Goal: Navigation & Orientation: Go to known website

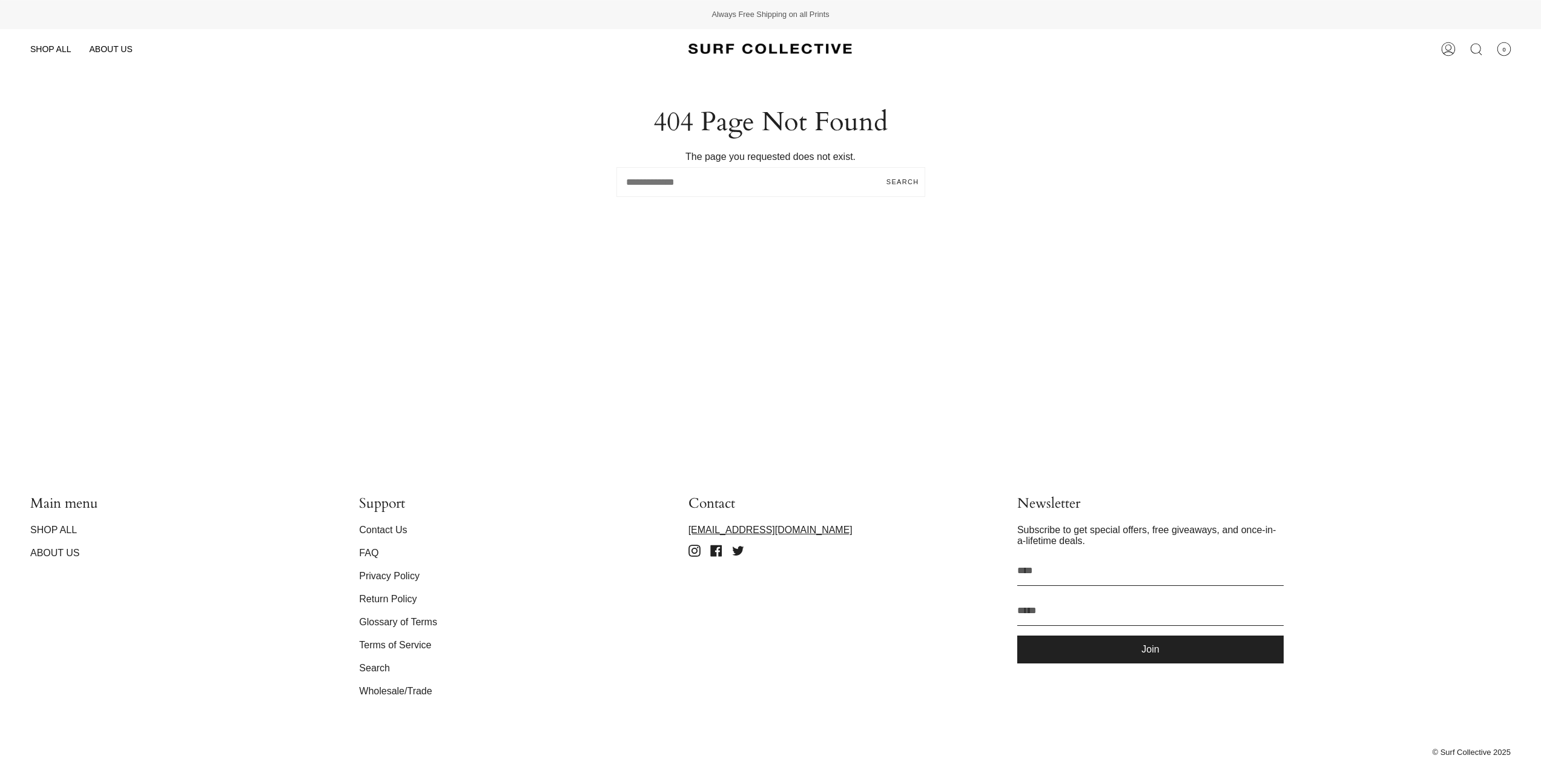
click at [764, 45] on img at bounding box center [770, 49] width 164 height 22
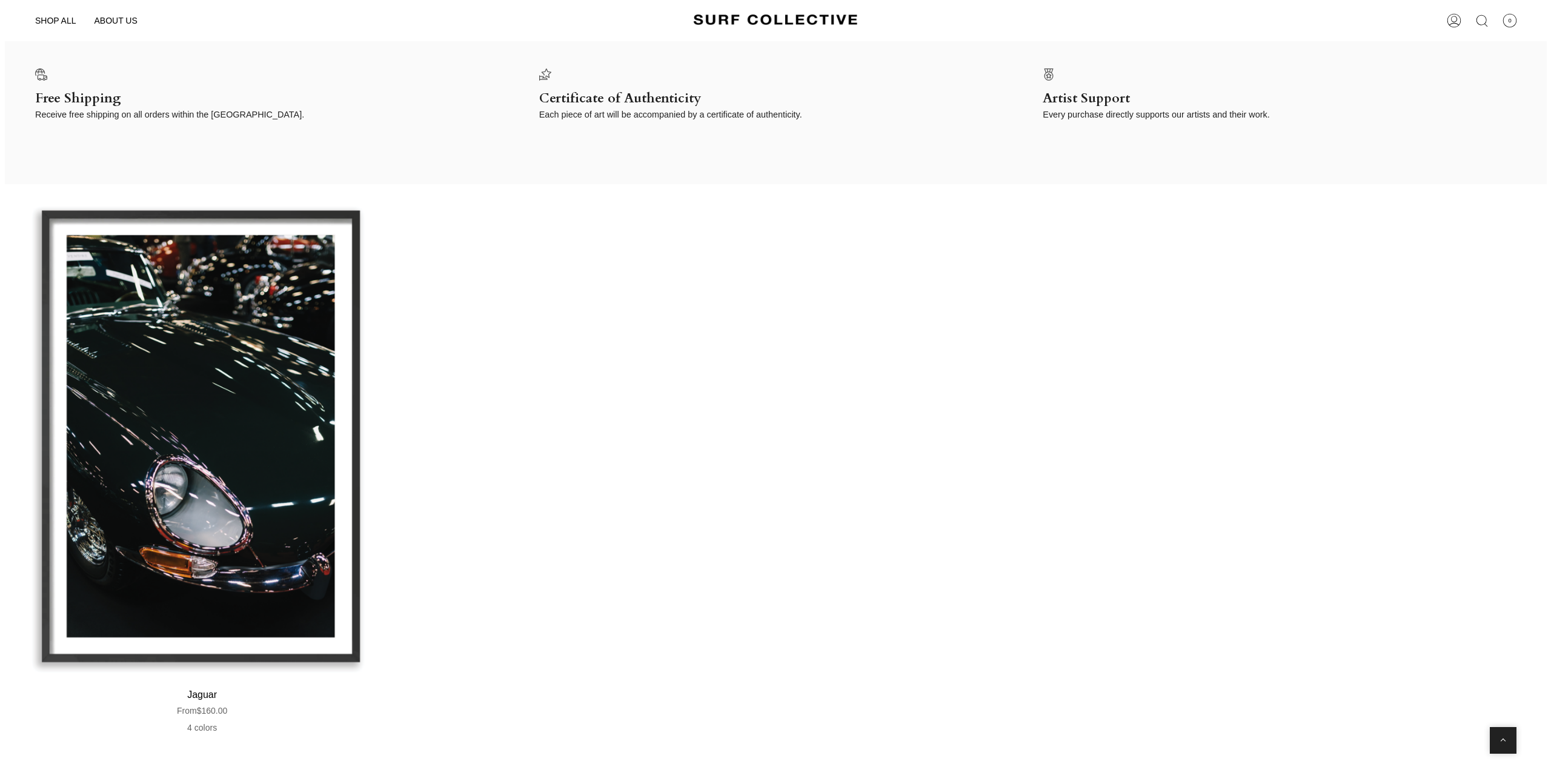
scroll to position [2759, 0]
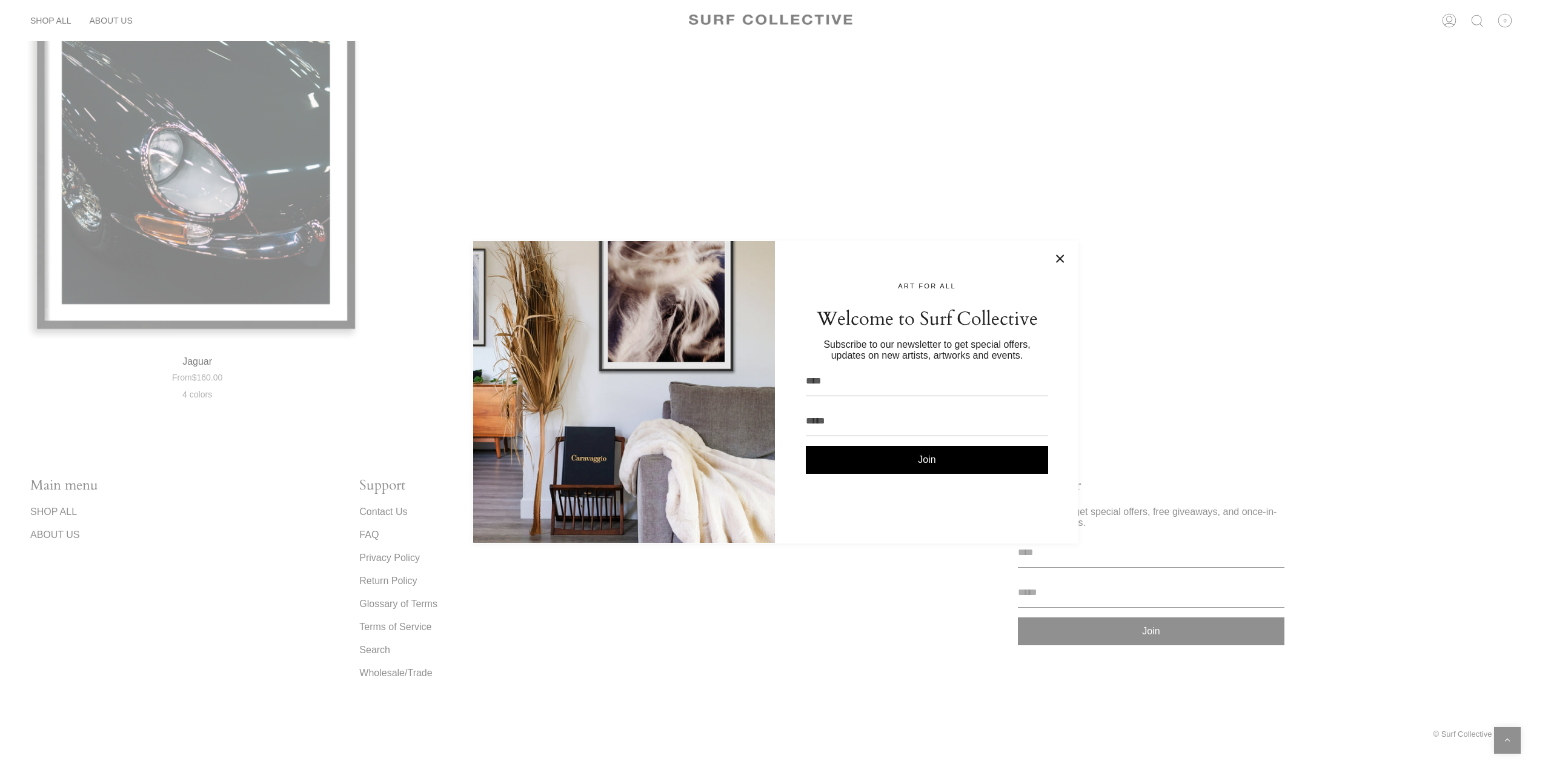
click at [106, 502] on div at bounding box center [775, 392] width 1551 height 784
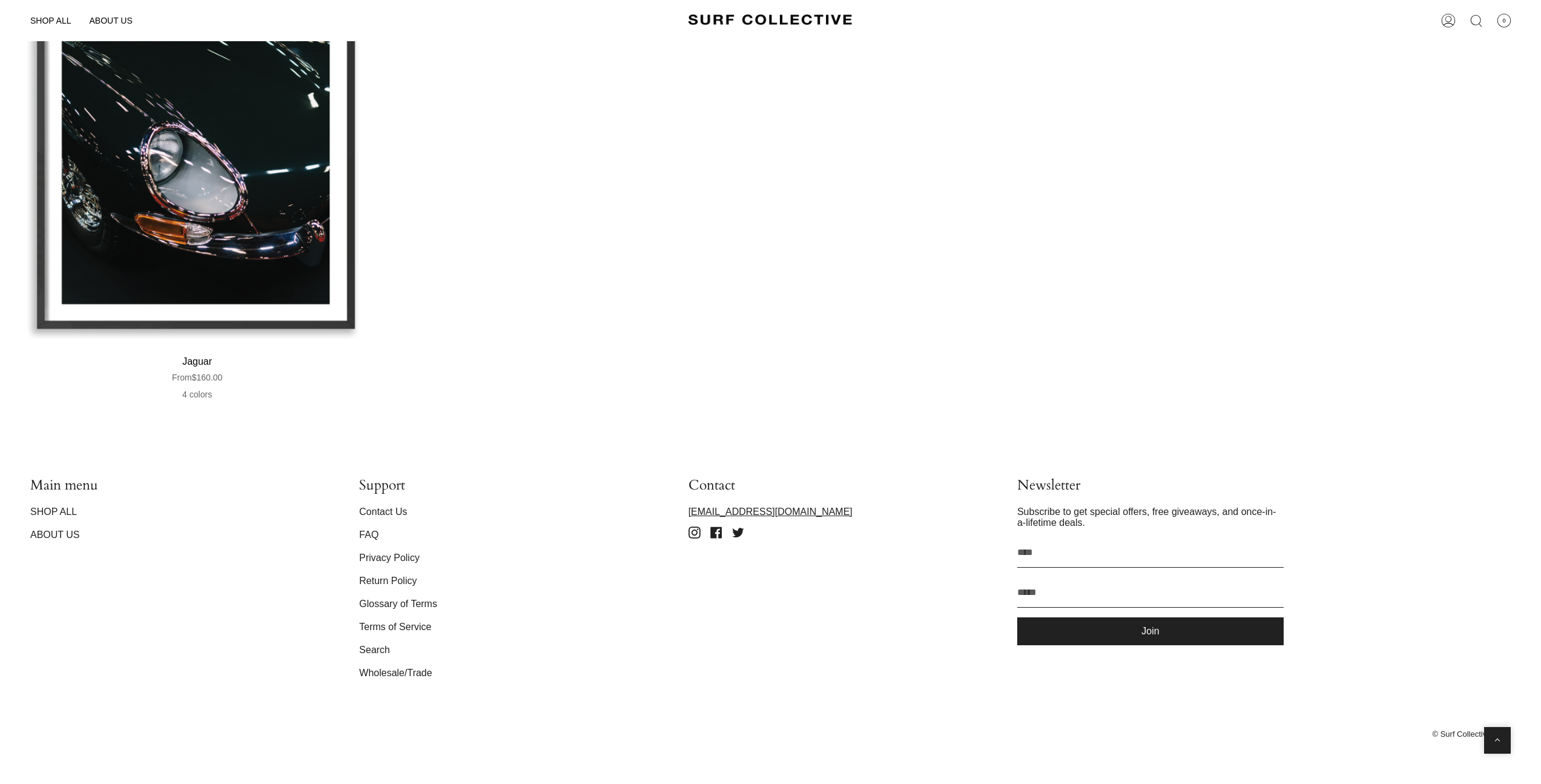
click at [60, 506] on link "SHOP ALL" at bounding box center [54, 511] width 47 height 10
